Goal: Navigation & Orientation: Find specific page/section

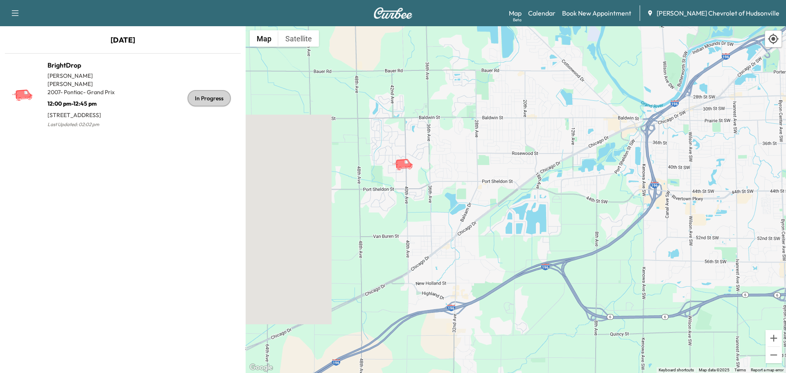
drag, startPoint x: 398, startPoint y: 58, endPoint x: 418, endPoint y: 180, distance: 123.7
click at [418, 180] on div "To activate drag with keyboard, press Alt + Enter. Once in keyboard drag state,…" at bounding box center [516, 199] width 541 height 347
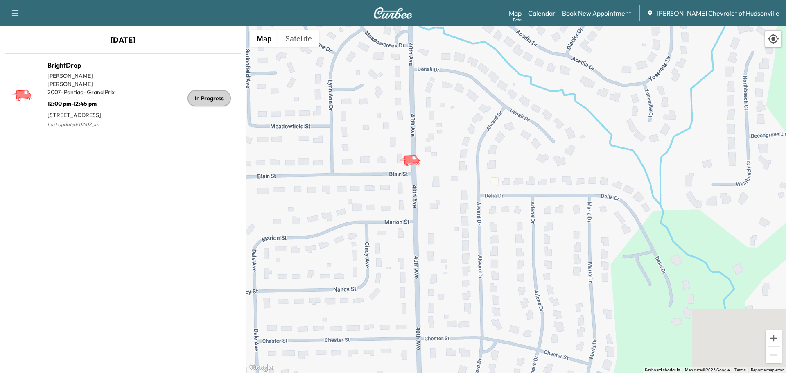
drag, startPoint x: 425, startPoint y: 150, endPoint x: 397, endPoint y: 221, distance: 76.3
click at [397, 221] on div "To activate drag with keyboard, press Alt + Enter. Once in keyboard drag state,…" at bounding box center [516, 199] width 541 height 347
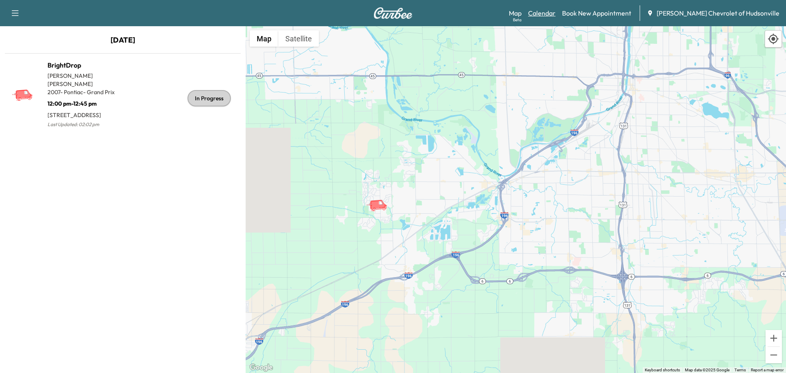
click at [556, 12] on link "Calendar" at bounding box center [541, 13] width 27 height 10
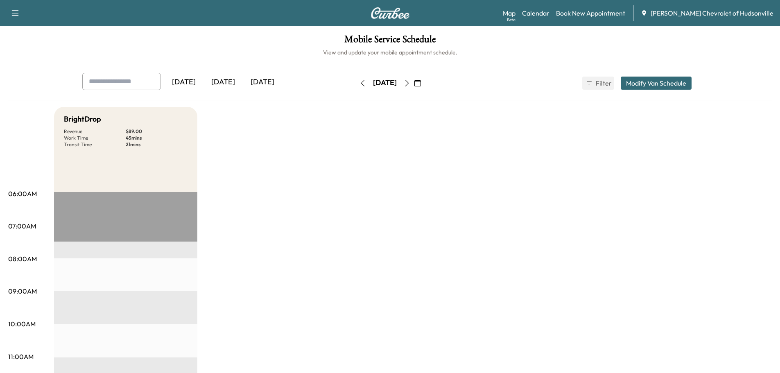
click at [228, 81] on div "[DATE]" at bounding box center [223, 82] width 39 height 19
click at [516, 15] on link "Map Beta" at bounding box center [509, 13] width 13 height 10
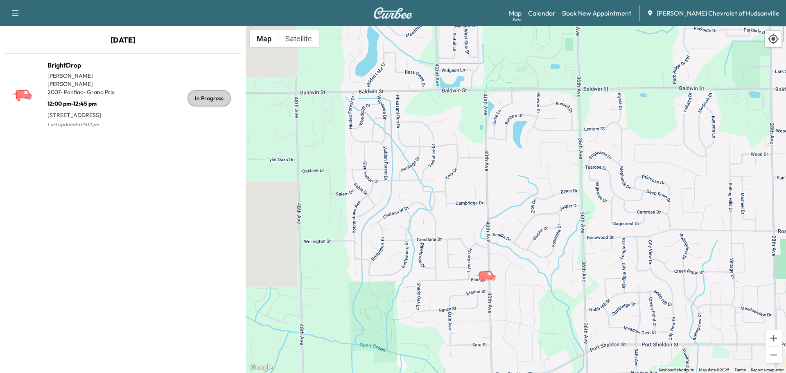
drag, startPoint x: 453, startPoint y: 71, endPoint x: 456, endPoint y: 187, distance: 116.3
click at [456, 187] on div "To activate drag with keyboard, press Alt + Enter. Once in keyboard drag state,…" at bounding box center [516, 199] width 541 height 347
click at [556, 14] on link "Calendar" at bounding box center [541, 13] width 27 height 10
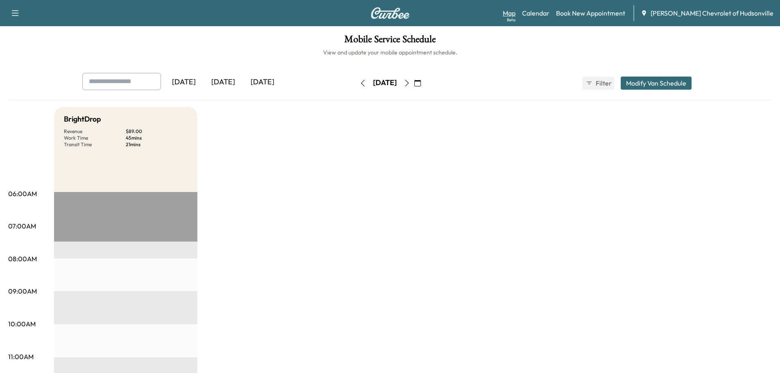
click at [516, 14] on link "Map Beta" at bounding box center [509, 13] width 13 height 10
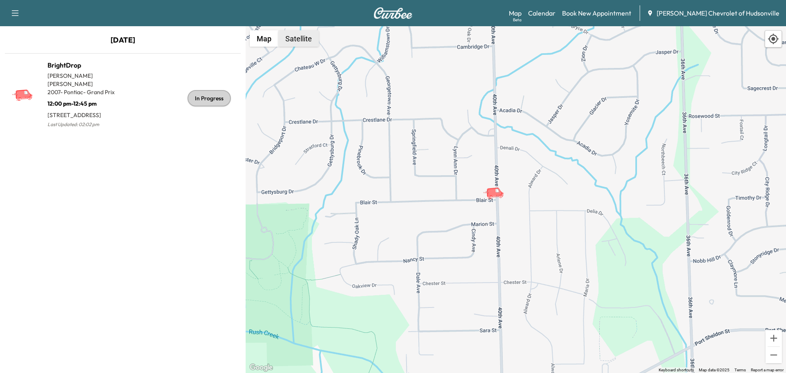
click at [305, 38] on button "Satellite" at bounding box center [298, 38] width 41 height 16
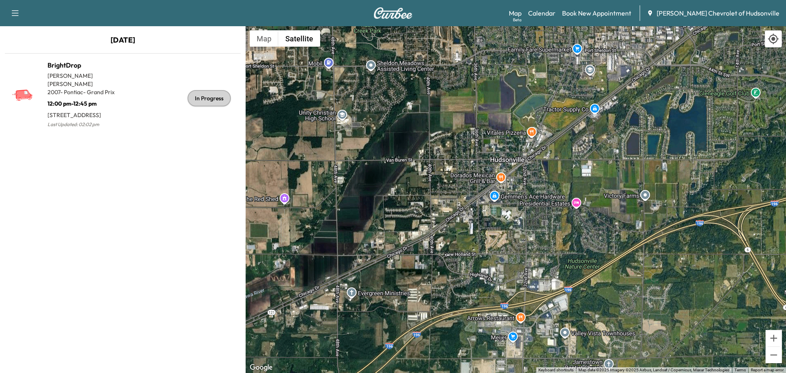
drag, startPoint x: 520, startPoint y: 353, endPoint x: 533, endPoint y: 248, distance: 106.0
click at [533, 248] on div "To activate drag with keyboard, press Alt + Enter. Once in keyboard drag state,…" at bounding box center [516, 199] width 541 height 347
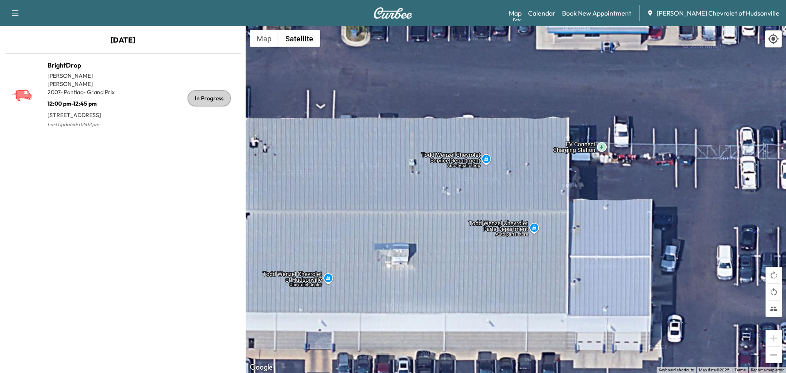
drag, startPoint x: 688, startPoint y: 111, endPoint x: 682, endPoint y: 276, distance: 165.9
click at [683, 276] on div "To activate drag with keyboard, press Alt + Enter. Once in keyboard drag state,…" at bounding box center [516, 199] width 541 height 347
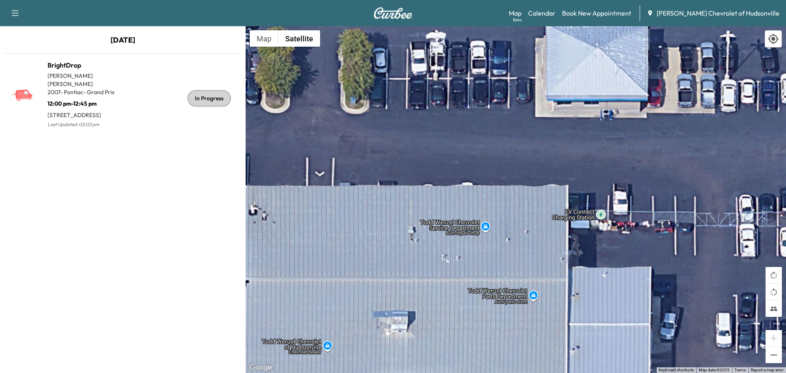
drag, startPoint x: 555, startPoint y: 166, endPoint x: 559, endPoint y: 203, distance: 37.4
click at [559, 203] on div "To activate drag with keyboard, press Alt + Enter. Once in keyboard drag state,…" at bounding box center [516, 199] width 541 height 347
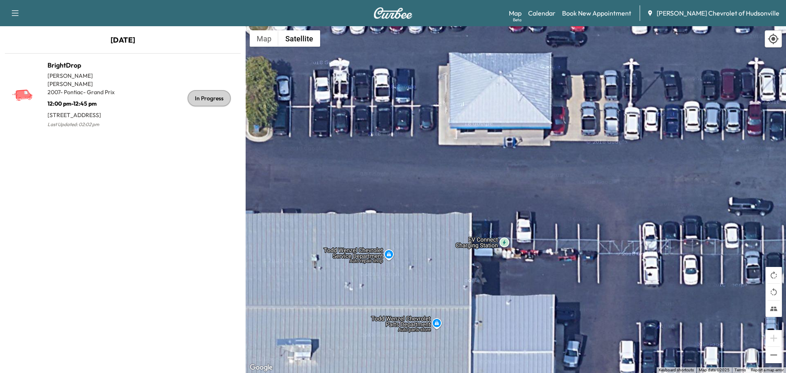
drag, startPoint x: 647, startPoint y: 164, endPoint x: 574, endPoint y: 186, distance: 76.3
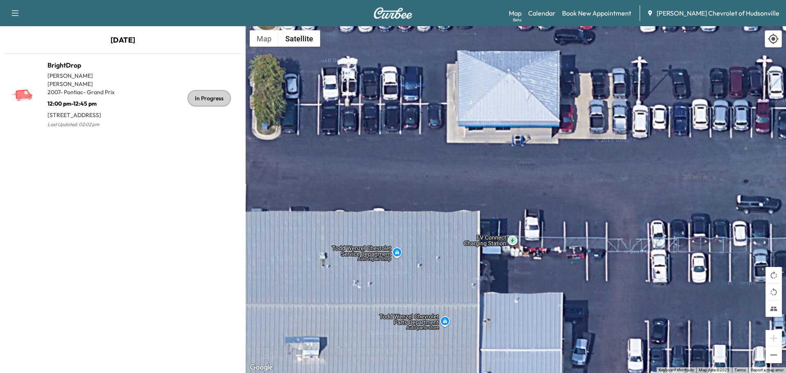
click at [574, 186] on div "To activate drag with keyboard, press Alt + Enter. Once in keyboard drag state,…" at bounding box center [516, 199] width 541 height 347
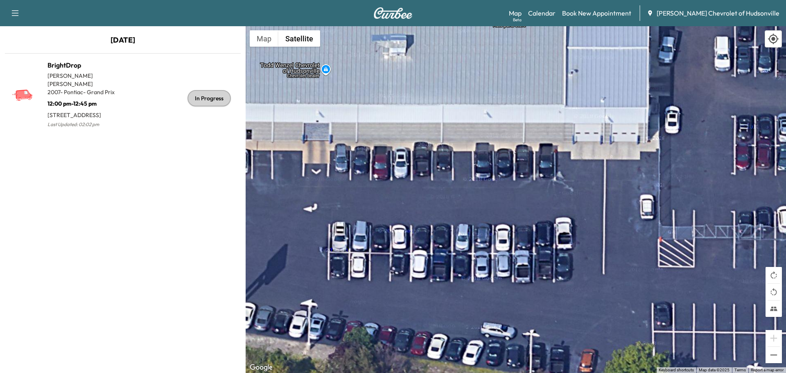
drag, startPoint x: 285, startPoint y: 290, endPoint x: 488, endPoint y: 285, distance: 203.6
click at [488, 285] on div "To activate drag with keyboard, press Alt + Enter. Once in keyboard drag state,…" at bounding box center [516, 199] width 541 height 347
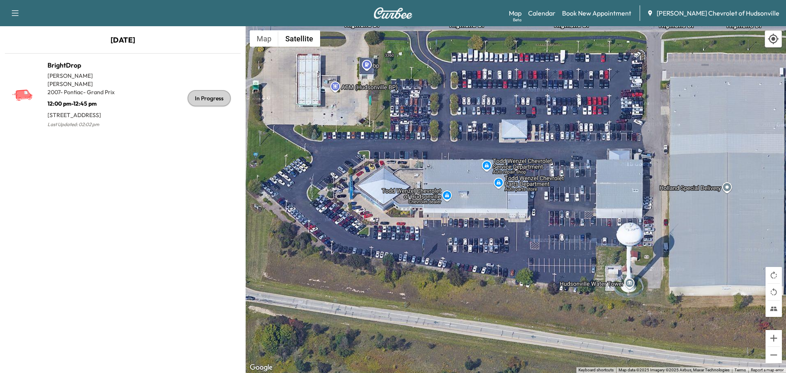
drag, startPoint x: 326, startPoint y: 202, endPoint x: 436, endPoint y: 237, distance: 114.7
click at [436, 237] on div "To activate drag with keyboard, press Alt + Enter. Once in keyboard drag state,…" at bounding box center [516, 199] width 541 height 347
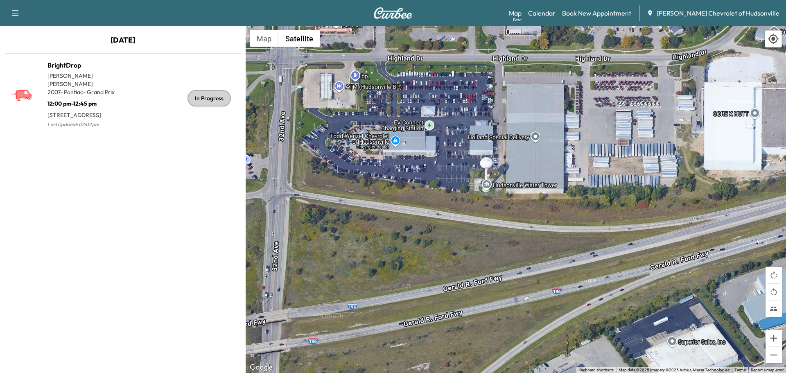
drag, startPoint x: 572, startPoint y: 126, endPoint x: 584, endPoint y: 51, distance: 75.6
click at [584, 51] on div "To activate drag with keyboard, press Alt + Enter. Once in keyboard drag state,…" at bounding box center [516, 199] width 541 height 347
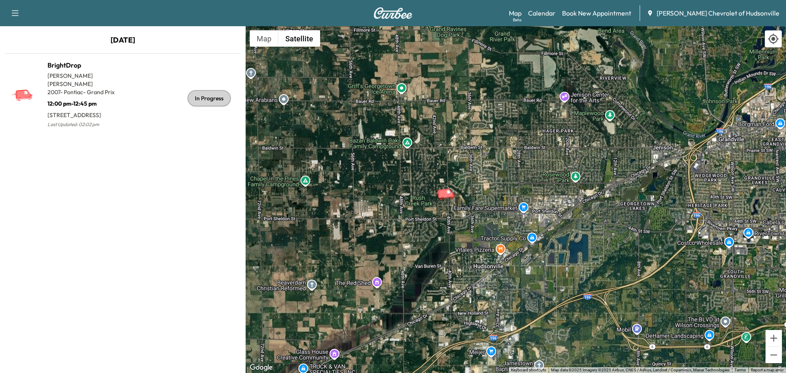
drag, startPoint x: 289, startPoint y: 149, endPoint x: 443, endPoint y: 210, distance: 166.0
click at [443, 210] on div "To activate drag with keyboard, press Alt + Enter. Once in keyboard drag state,…" at bounding box center [516, 199] width 541 height 347
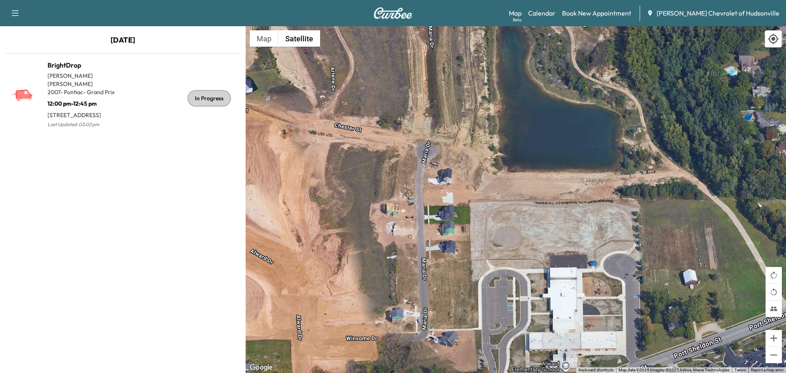
drag, startPoint x: 563, startPoint y: 84, endPoint x: 537, endPoint y: 251, distance: 169.4
click at [537, 251] on div "To activate drag with keyboard, press Alt + Enter. Once in keyboard drag state,…" at bounding box center [516, 199] width 541 height 347
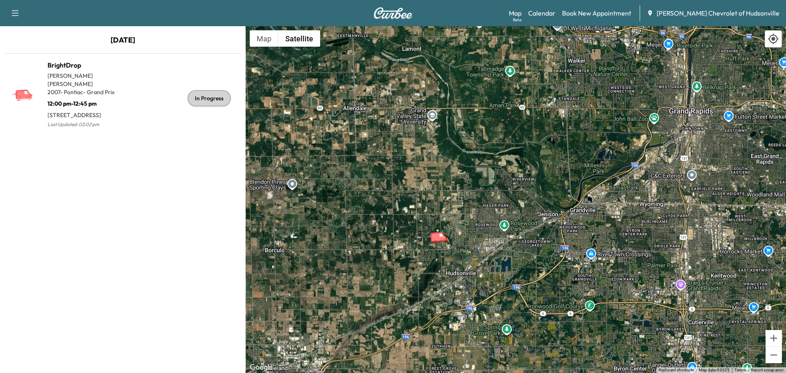
click at [387, 11] on img at bounding box center [392, 12] width 39 height 11
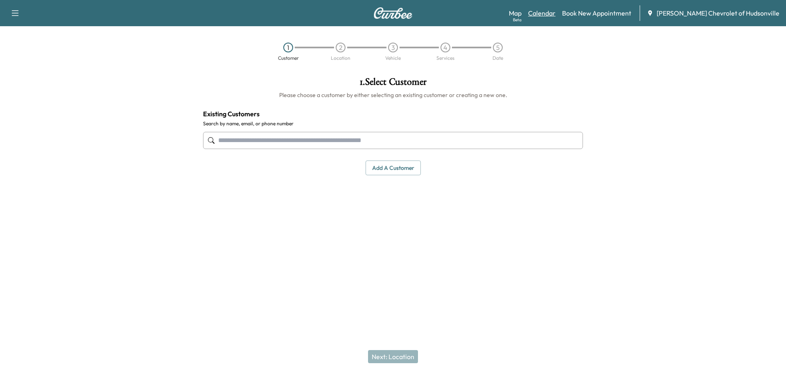
click at [553, 14] on link "Calendar" at bounding box center [541, 13] width 27 height 10
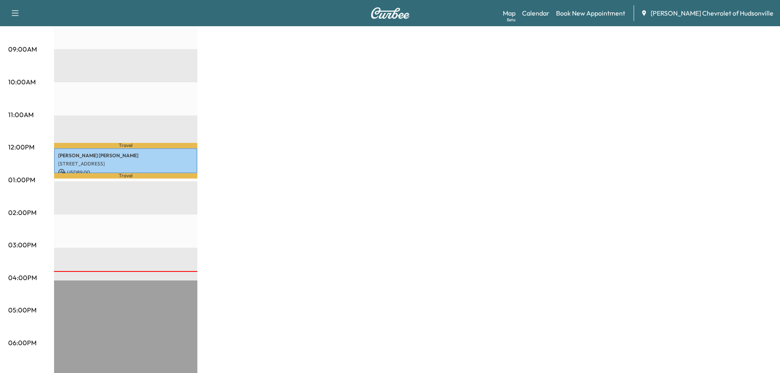
scroll to position [246, 0]
